Goal: Check status: Check status

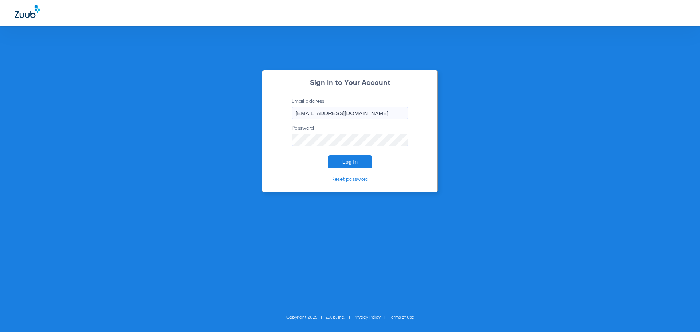
click at [343, 158] on button "Log In" at bounding box center [350, 161] width 44 height 13
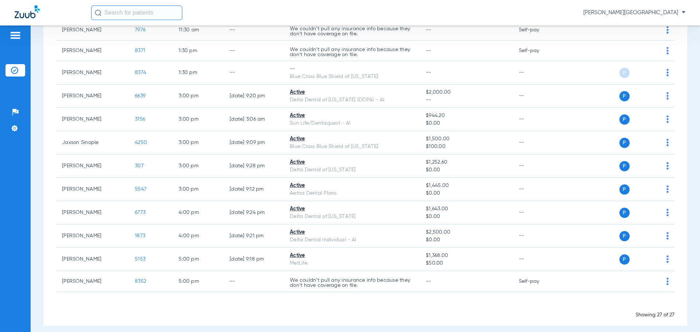
scroll to position [463, 0]
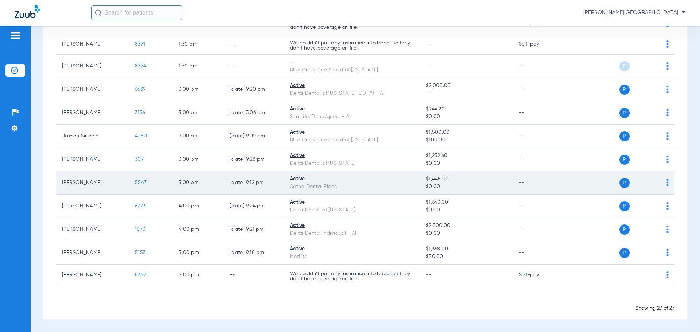
click at [345, 184] on div "Aetna Dental Plans" at bounding box center [352, 187] width 124 height 8
click at [138, 180] on span "5547" at bounding box center [141, 182] width 12 height 5
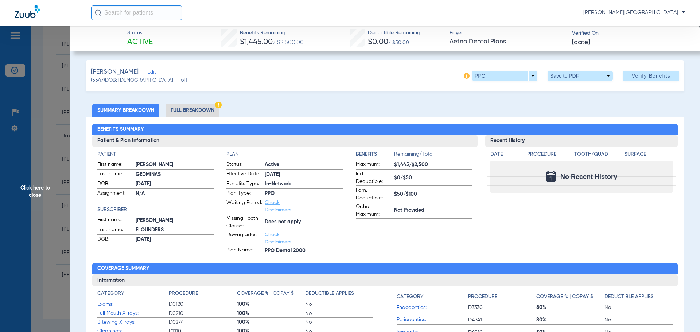
scroll to position [0, 0]
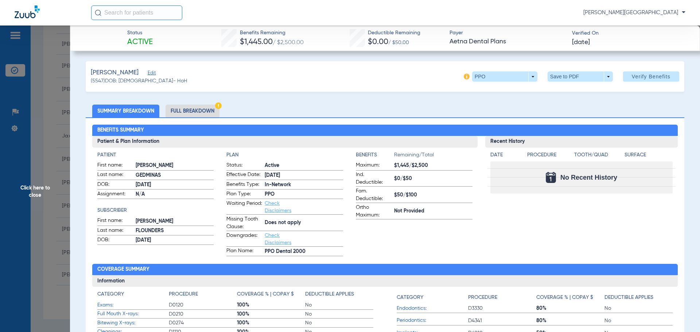
click at [185, 109] on li "Full Breakdown" at bounding box center [193, 111] width 54 height 13
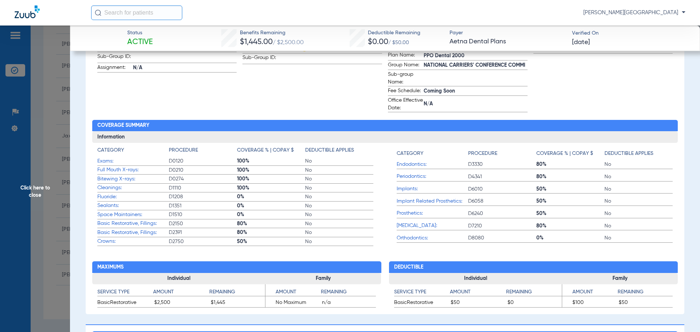
scroll to position [146, 0]
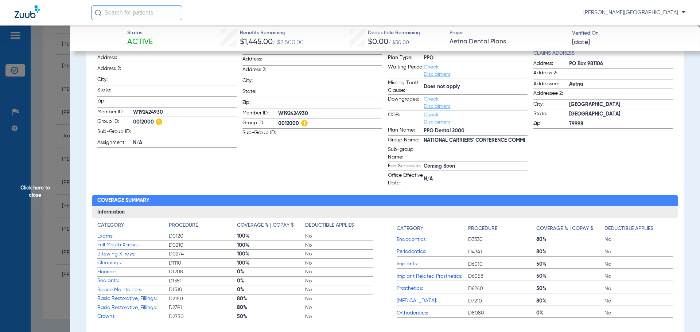
click at [53, 73] on span "Click here to close" at bounding box center [35, 192] width 70 height 332
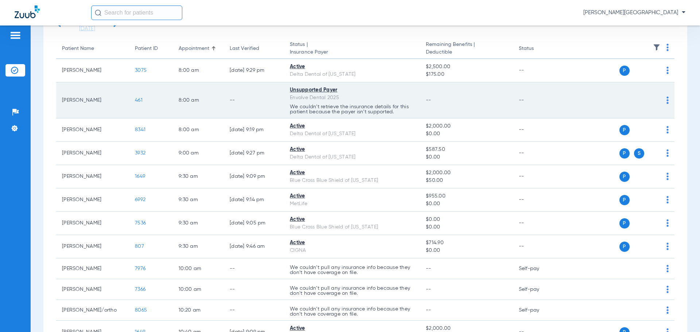
scroll to position [0, 0]
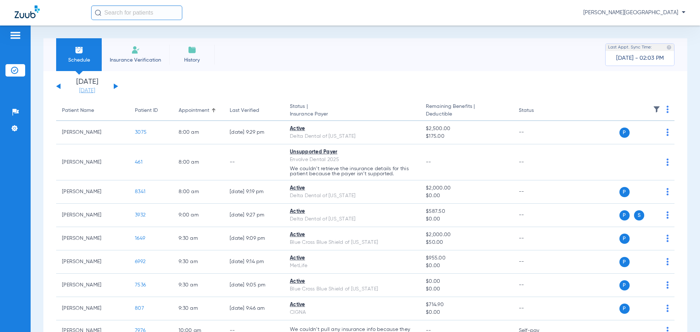
click at [88, 88] on link "[DATE]" at bounding box center [87, 90] width 44 height 7
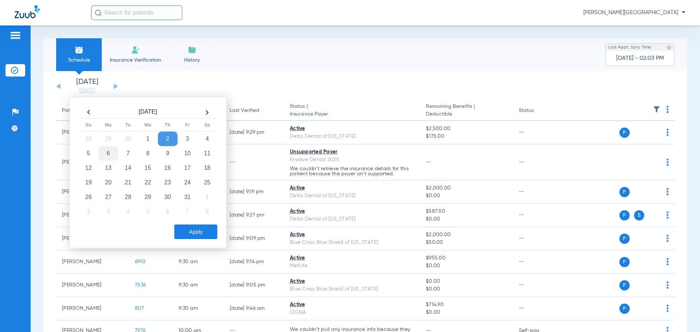
click at [104, 152] on td "6" at bounding box center [108, 153] width 20 height 15
click at [187, 231] on button "Apply" at bounding box center [195, 232] width 43 height 15
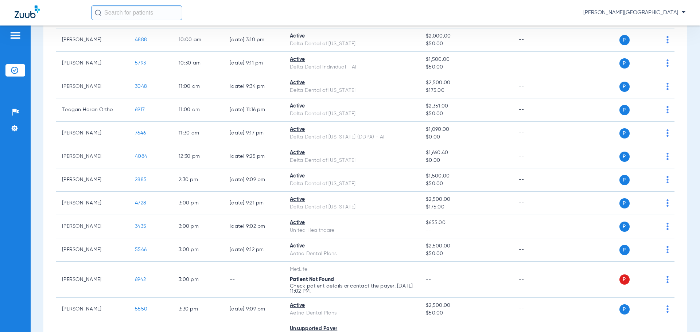
scroll to position [401, 0]
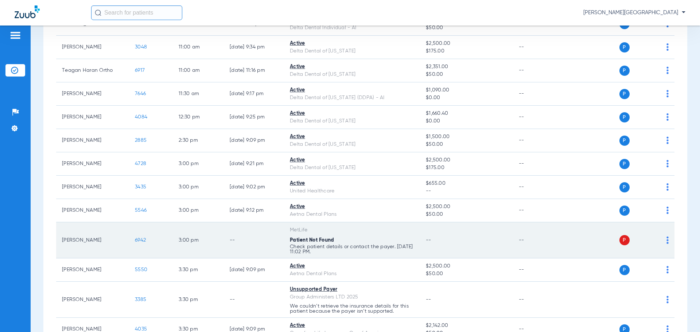
click at [139, 240] on span "6942" at bounding box center [140, 240] width 11 height 5
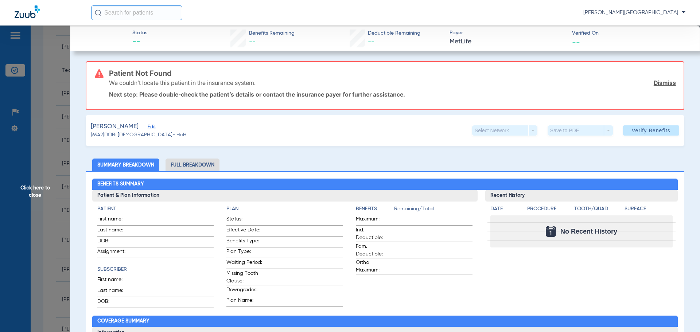
click at [43, 141] on span "Click here to close" at bounding box center [35, 192] width 70 height 332
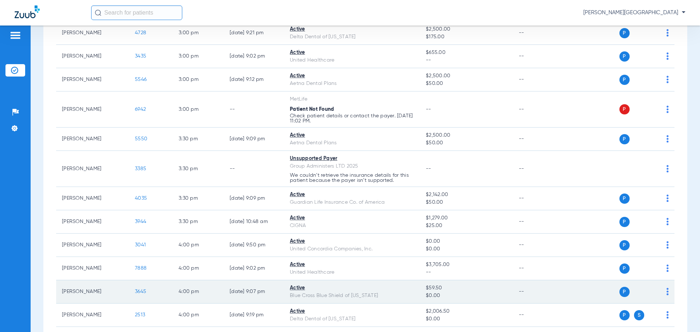
scroll to position [531, 0]
